Goal: Understand process/instructions: Learn how to perform a task or action

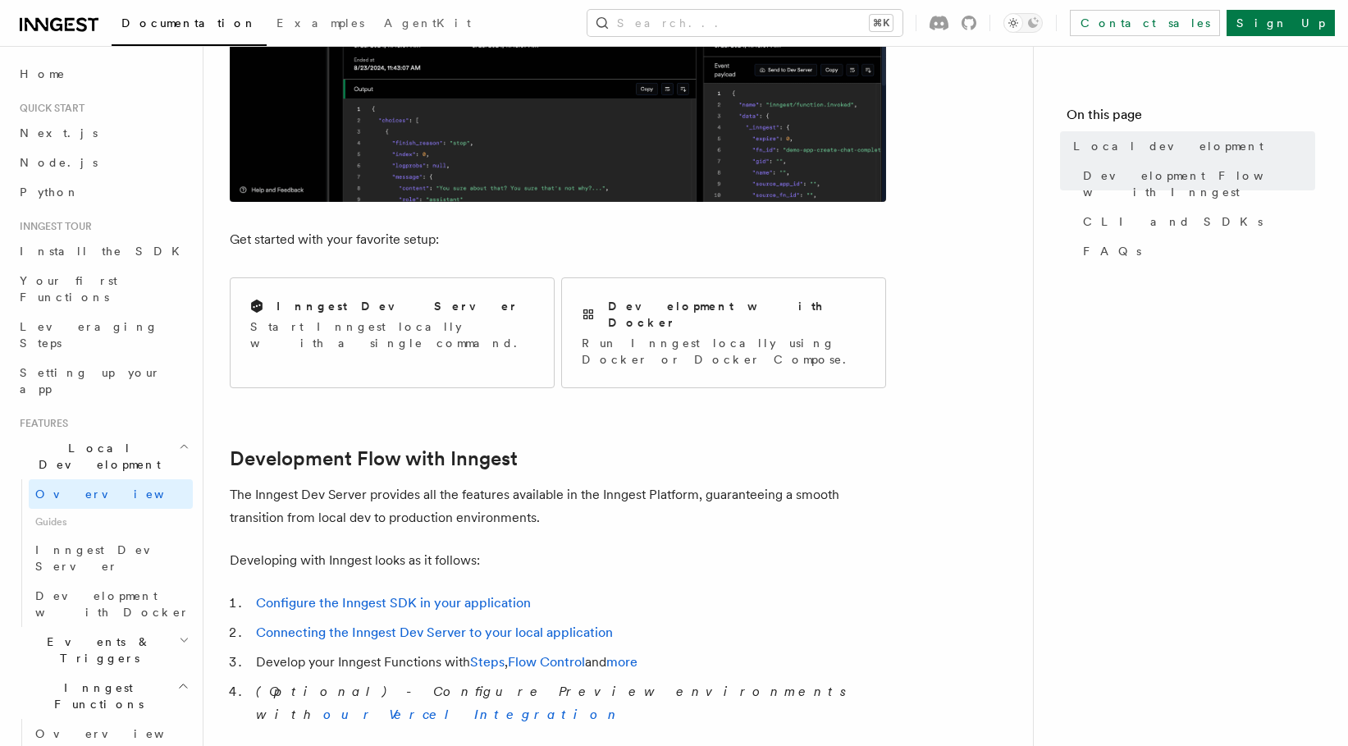
scroll to position [497, 0]
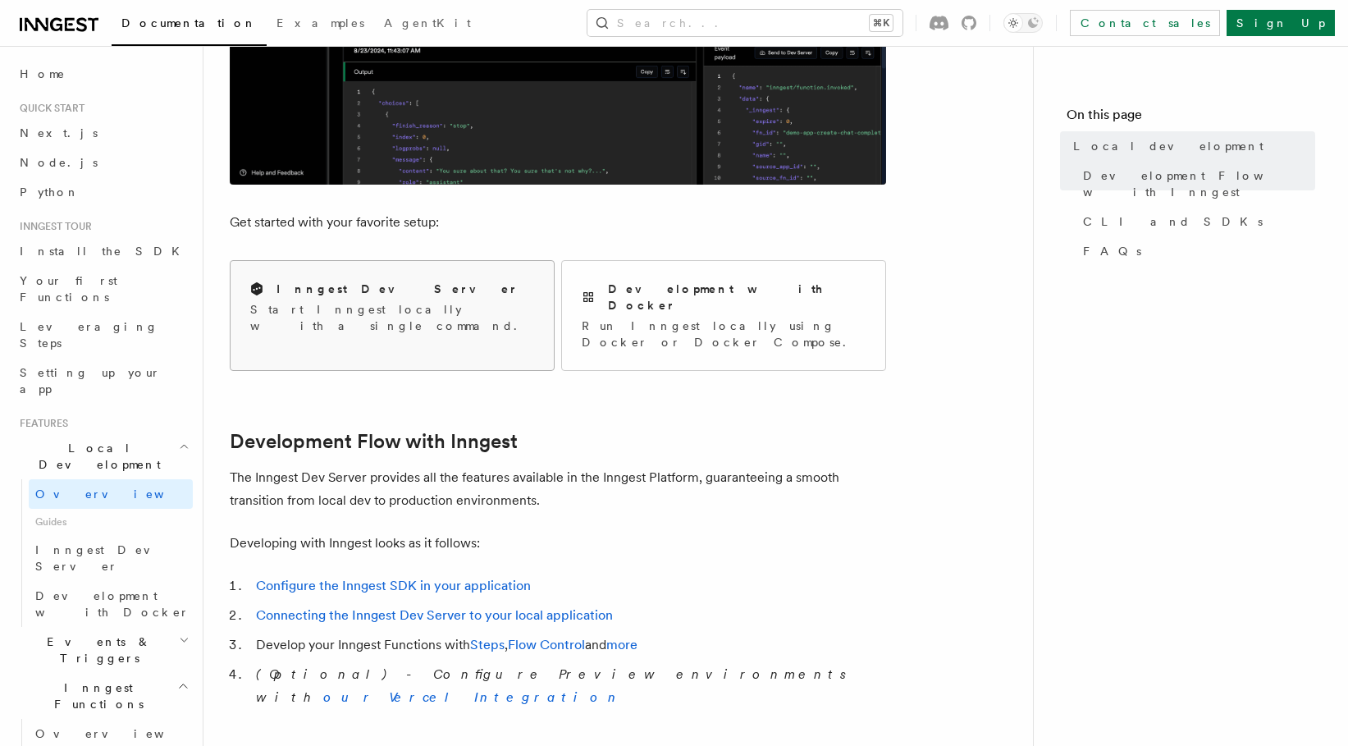
click at [493, 307] on div "Inngest Dev Server Start Inngest locally with a single command." at bounding box center [392, 307] width 323 height 93
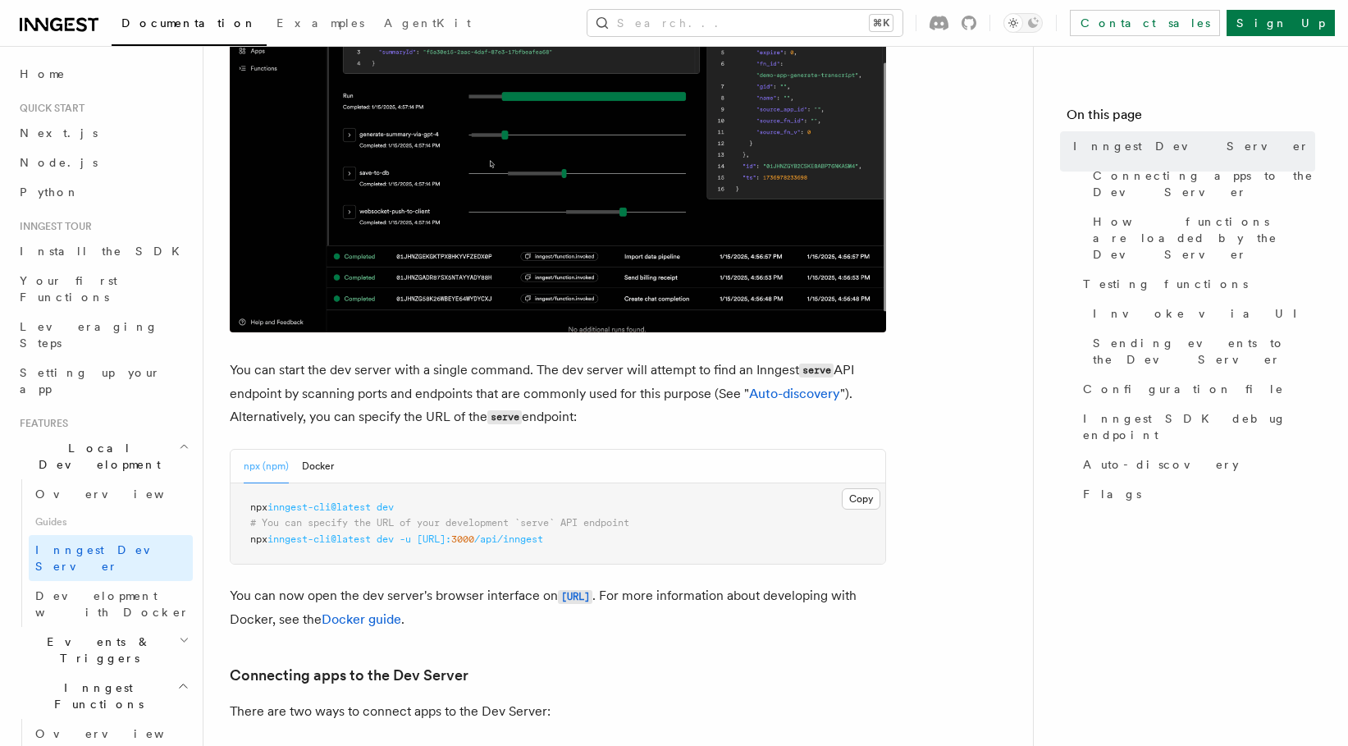
scroll to position [472, 0]
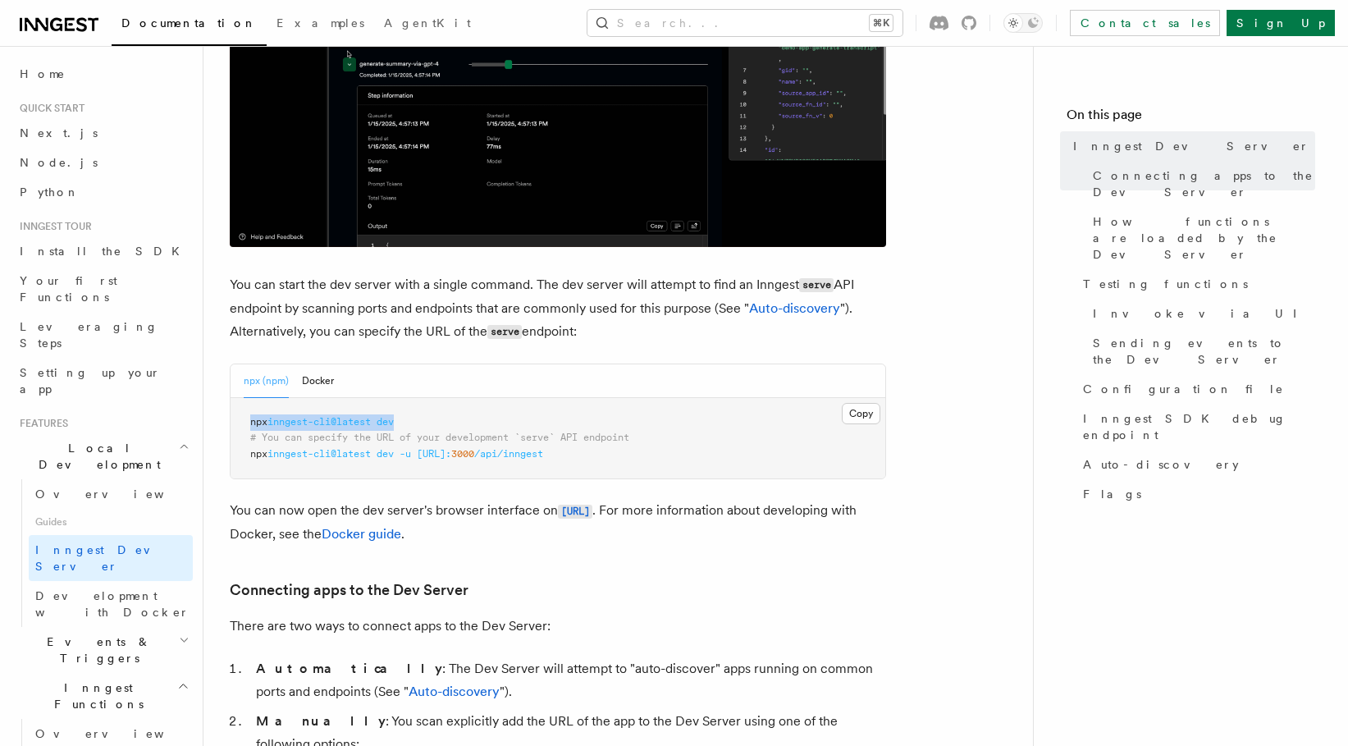
drag, startPoint x: 416, startPoint y: 421, endPoint x: 236, endPoint y: 416, distance: 179.7
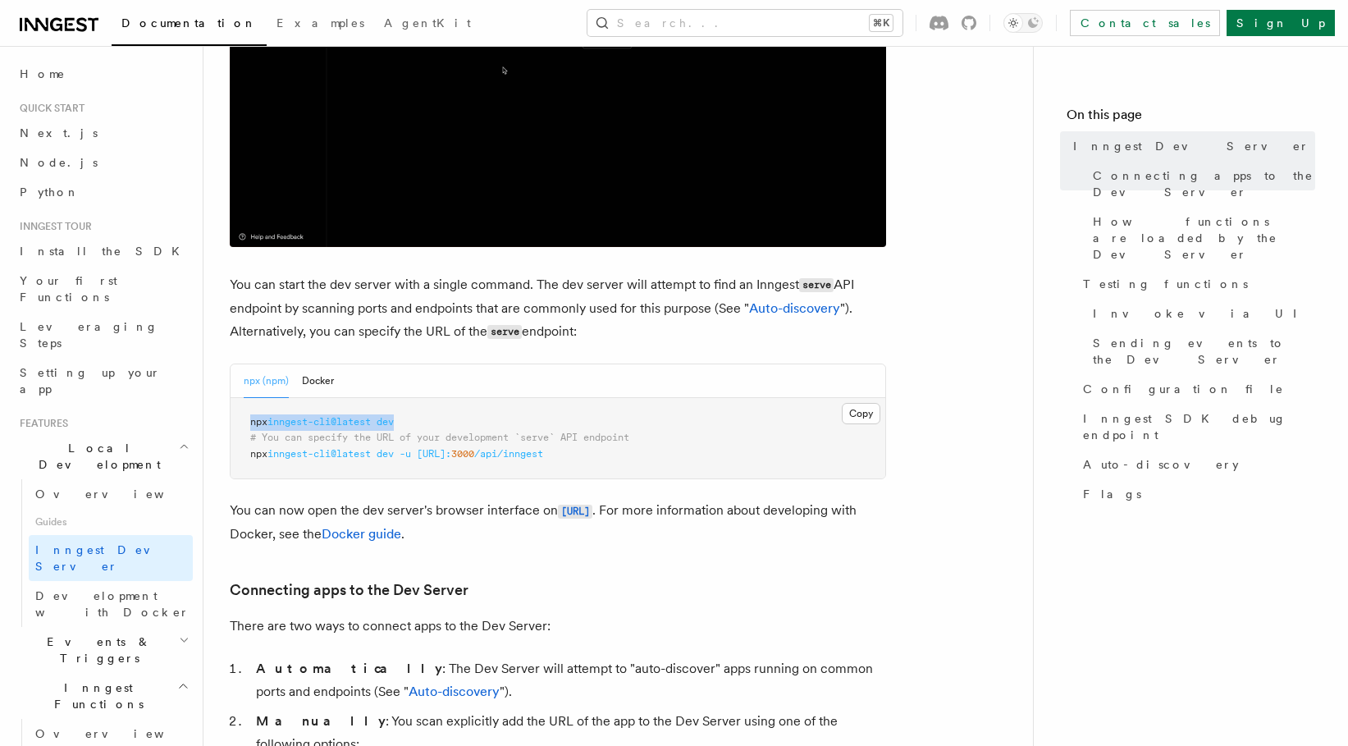
click at [235, 416] on pre "npx inngest-cli@latest dev # You can specify the URL of your development `serve…" at bounding box center [558, 438] width 655 height 81
copy span "npx inngest-cli@latest dev"
